Goal: Task Accomplishment & Management: Use online tool/utility

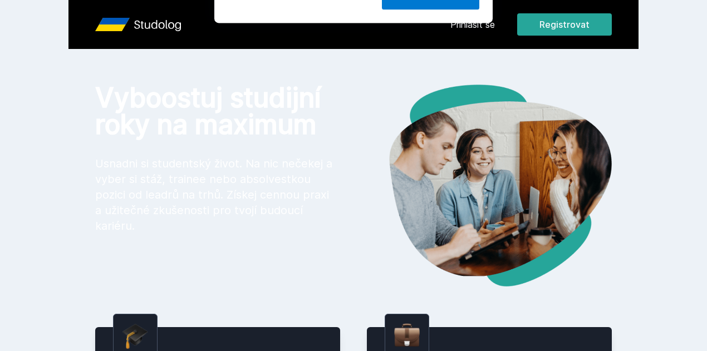
click at [352, 73] on button "Ne" at bounding box center [356, 72] width 40 height 28
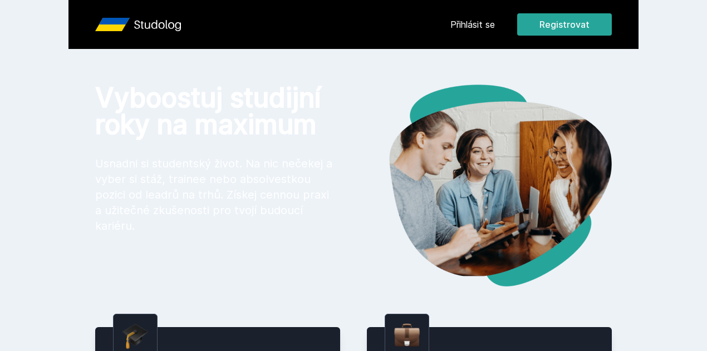
click at [495, 30] on link "Přihlásit se" at bounding box center [473, 24] width 45 height 13
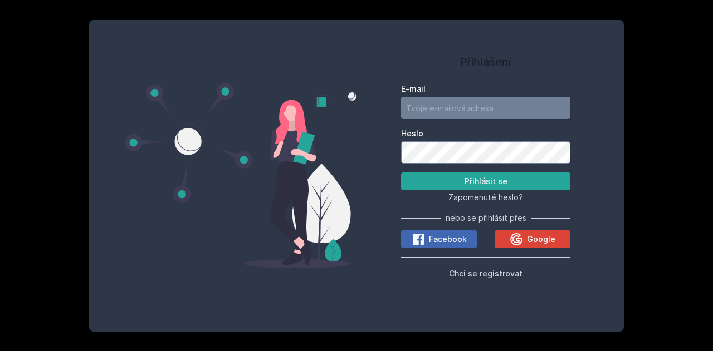
type input "[EMAIL_ADDRESS][DOMAIN_NAME]"
click at [495, 182] on button "Přihlásit se" at bounding box center [485, 182] width 169 height 18
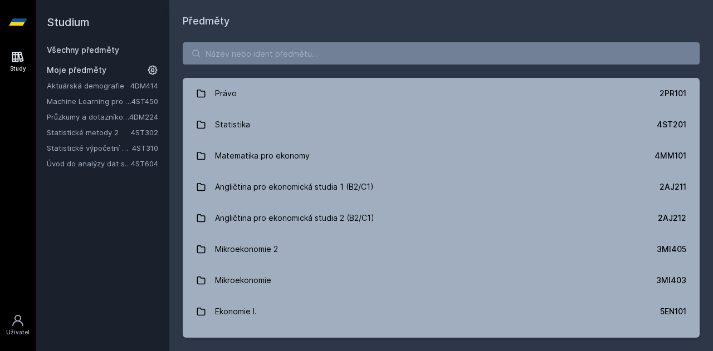
click at [108, 82] on link "Aktuárská demografie" at bounding box center [89, 85] width 84 height 11
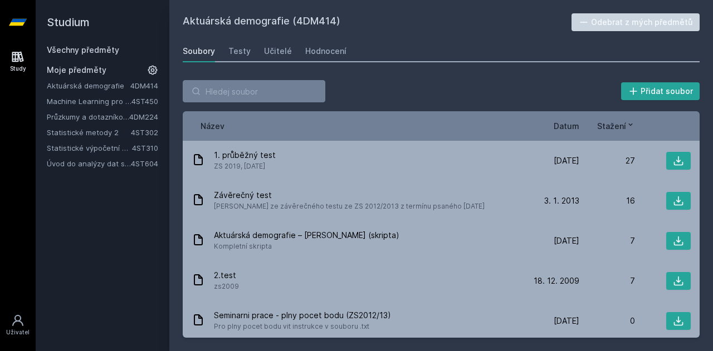
click at [564, 120] on span "Datum" at bounding box center [567, 126] width 26 height 12
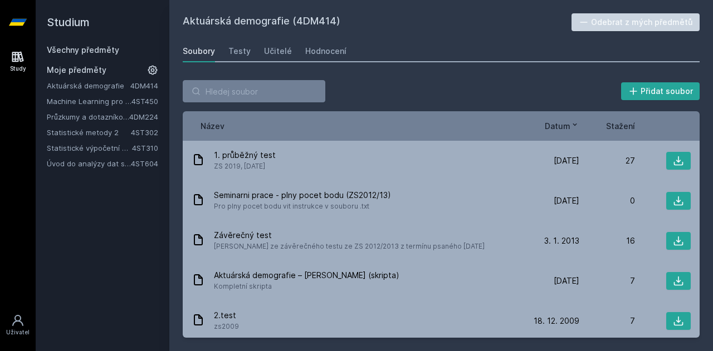
click at [564, 120] on span "Datum" at bounding box center [558, 126] width 26 height 12
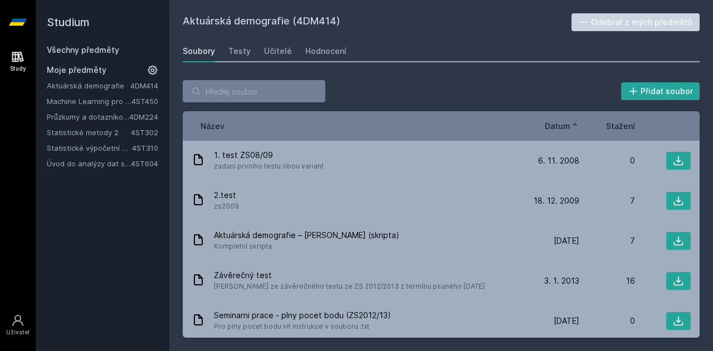
click at [564, 120] on span "Datum" at bounding box center [558, 126] width 26 height 12
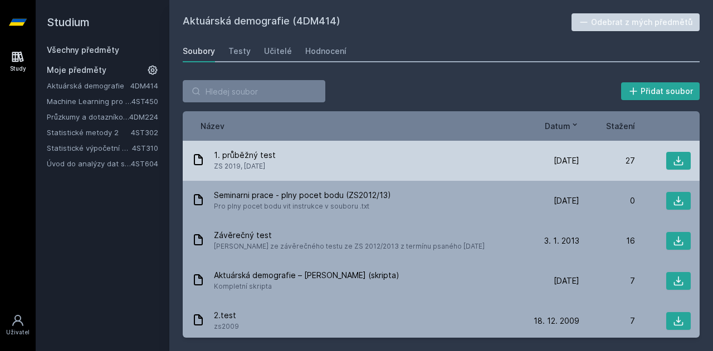
click at [271, 159] on span "1. průběžný test" at bounding box center [245, 155] width 62 height 11
click at [676, 158] on icon at bounding box center [678, 160] width 11 height 11
